Goal: Navigation & Orientation: Go to known website

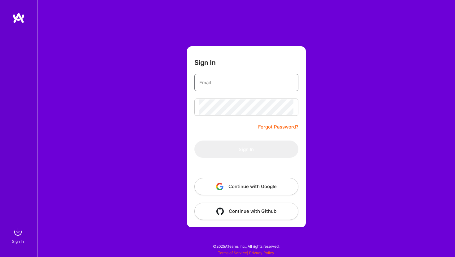
type input "[EMAIL_ADDRESS][DOMAIN_NAME]"
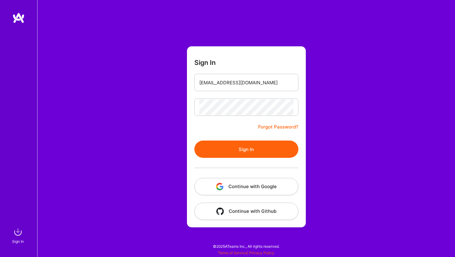
click at [250, 183] on button "Continue with Google" at bounding box center [246, 186] width 104 height 17
